Goal: Navigation & Orientation: Find specific page/section

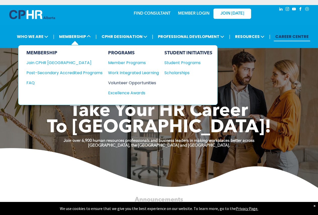
click at [118, 81] on div "Volunteer Opportunities" at bounding box center [131, 83] width 46 height 6
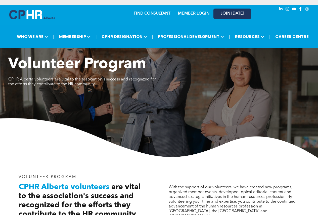
click at [232, 13] on span "JOIN [DATE]" at bounding box center [232, 13] width 24 height 5
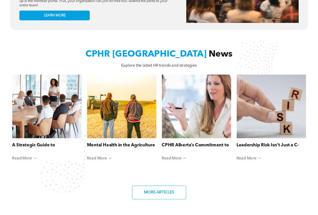
scroll to position [352, 0]
